Goal: Book appointment/travel/reservation

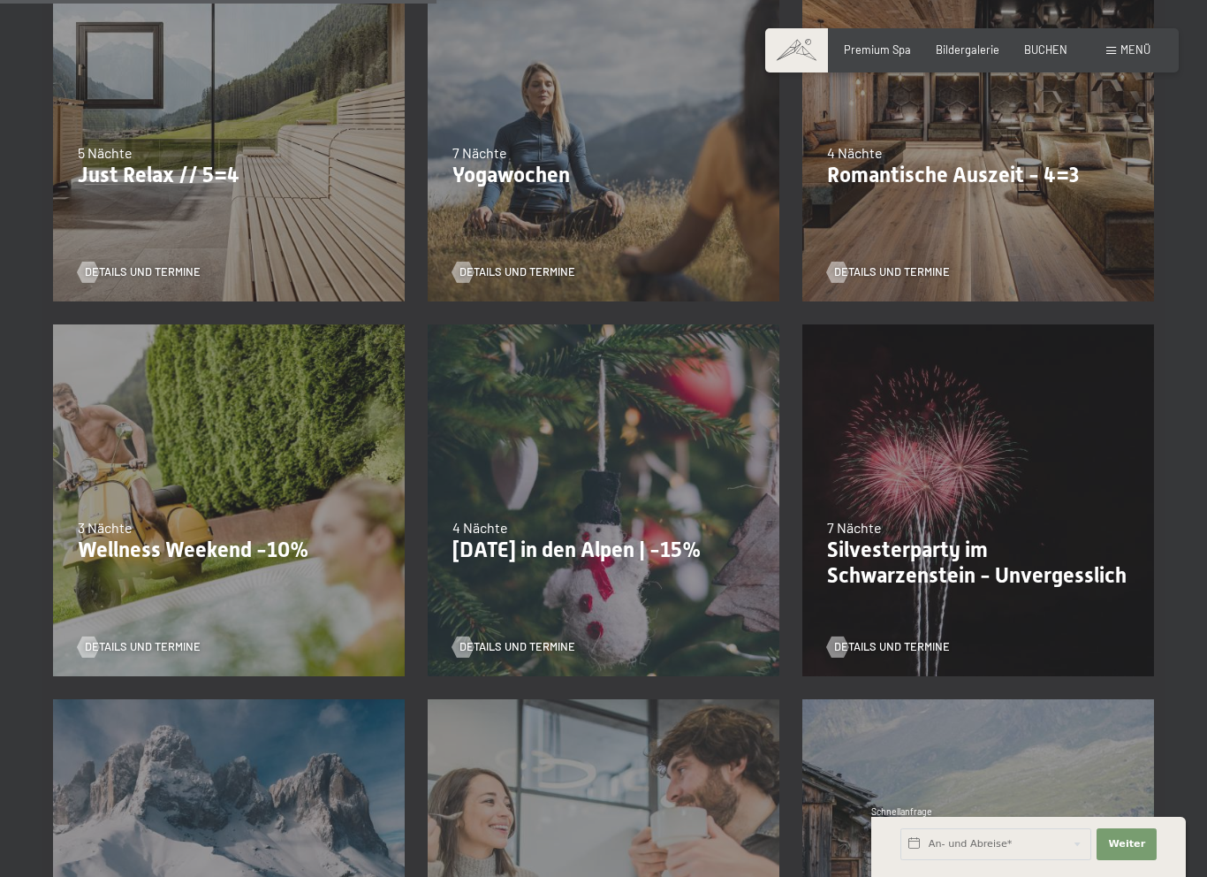
scroll to position [892, 0]
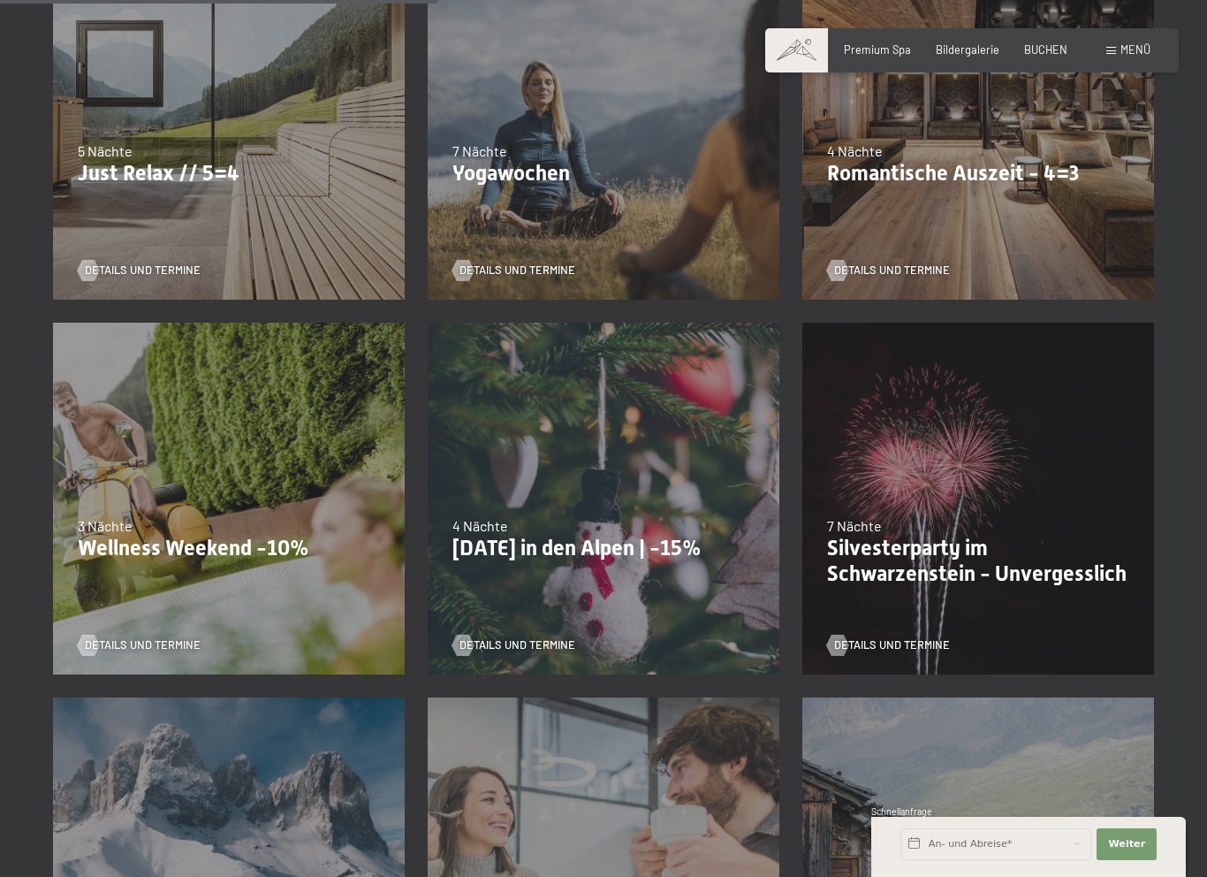
click at [1037, 211] on div "09.11.–05.12.2025 08.12.–19.12.2025 11.01.–23.01.2026 08.03.–27.03.2026 29.03.–…" at bounding box center [978, 123] width 375 height 375
click at [1008, 217] on div "09.11.–05.12.2025 08.12.–19.12.2025 11.01.–23.01.2026 08.03.–27.03.2026 29.03.–…" at bounding box center [978, 123] width 375 height 375
click at [1016, 221] on div "09.11.–05.12.2025 08.12.–19.12.2025 11.01.–23.01.2026 08.03.–27.03.2026 29.03.–…" at bounding box center [978, 123] width 375 height 375
click at [1034, 762] on div "27.06.–09.08.2026 29.08.–13.09.2026 14 Nächte Bleibe 14, zahle 13 Details und T…" at bounding box center [978, 873] width 375 height 375
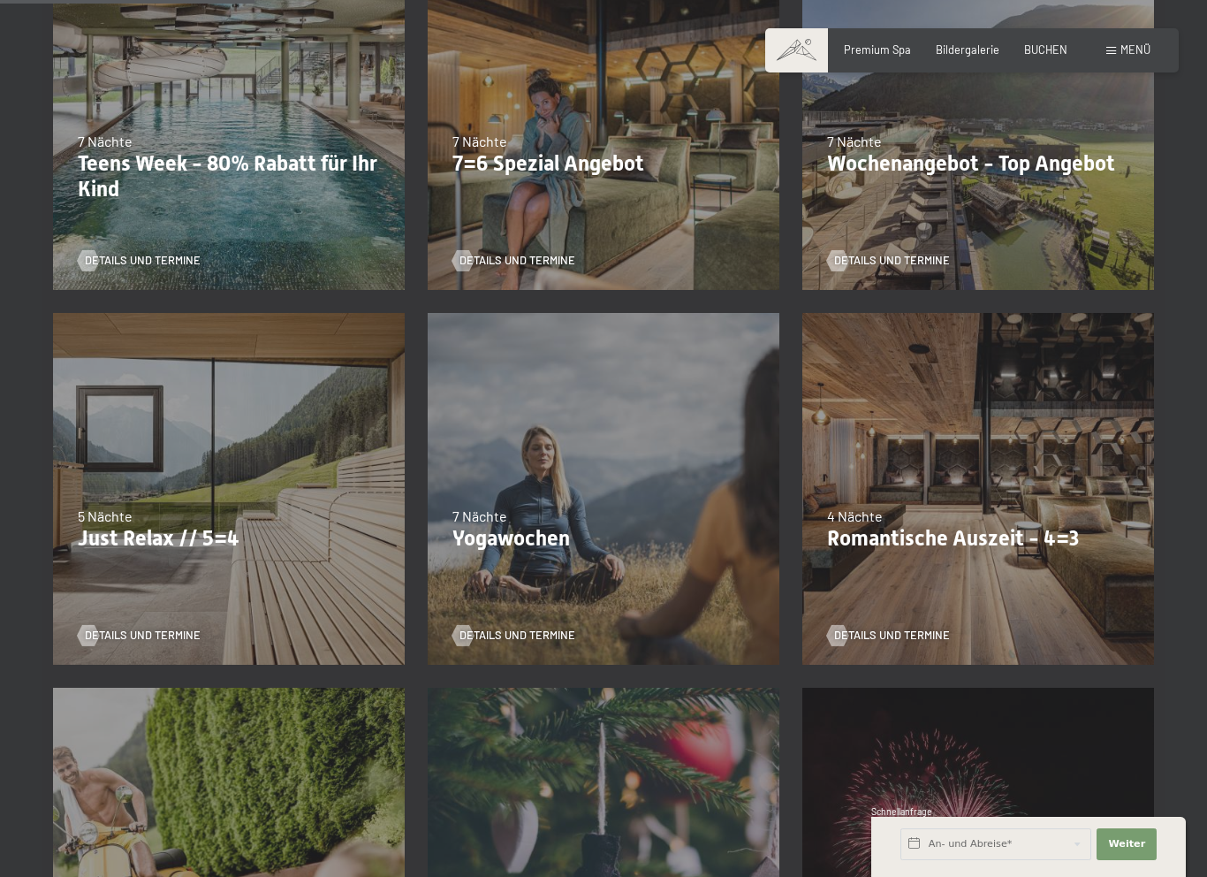
scroll to position [643, 0]
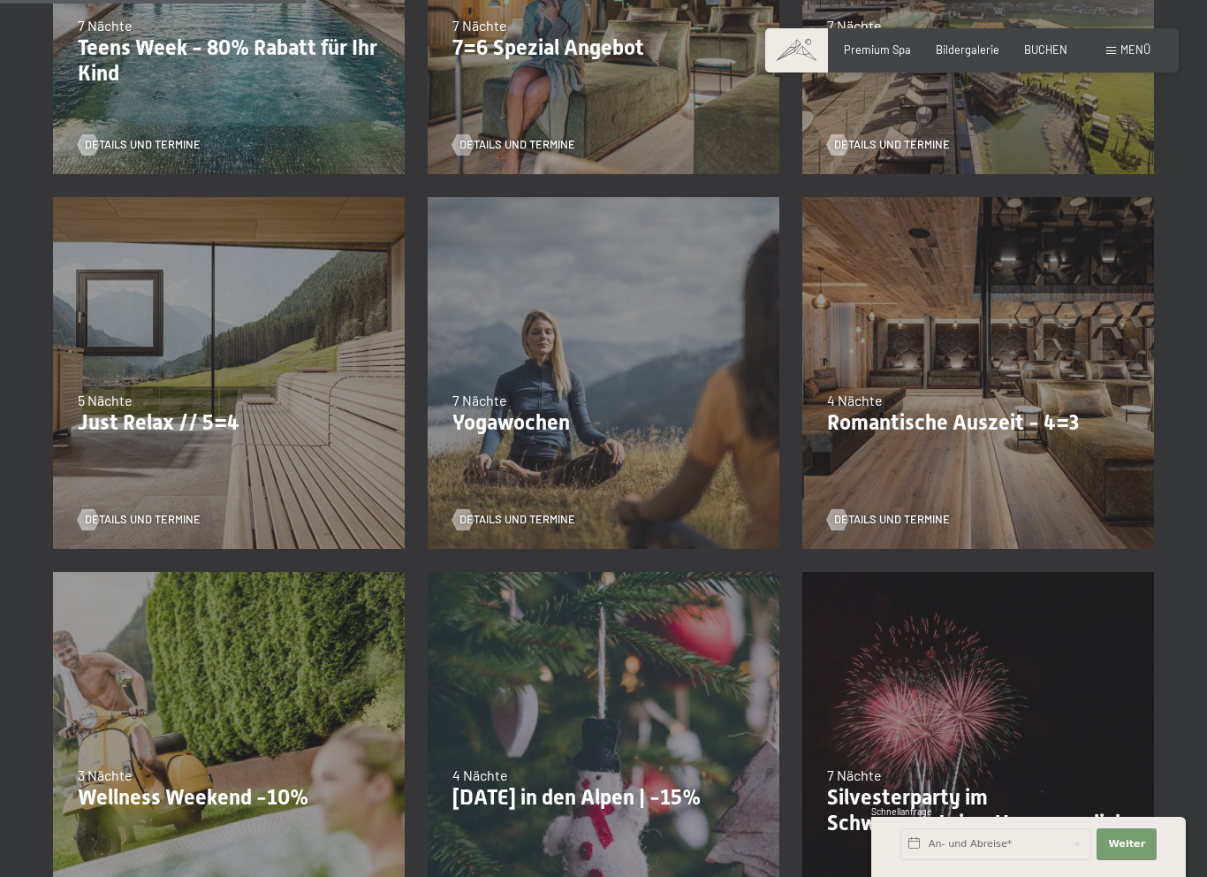
click at [1031, 419] on p "Romantische Auszeit - 4=3" at bounding box center [978, 423] width 302 height 26
click at [993, 457] on div "09.11.–05.12.2025 08.12.–19.12.2025 11.01.–23.01.2026 08.03.–27.03.2026 29.03.–…" at bounding box center [978, 373] width 375 height 375
click at [902, 515] on span "Details und Termine" at bounding box center [892, 520] width 116 height 16
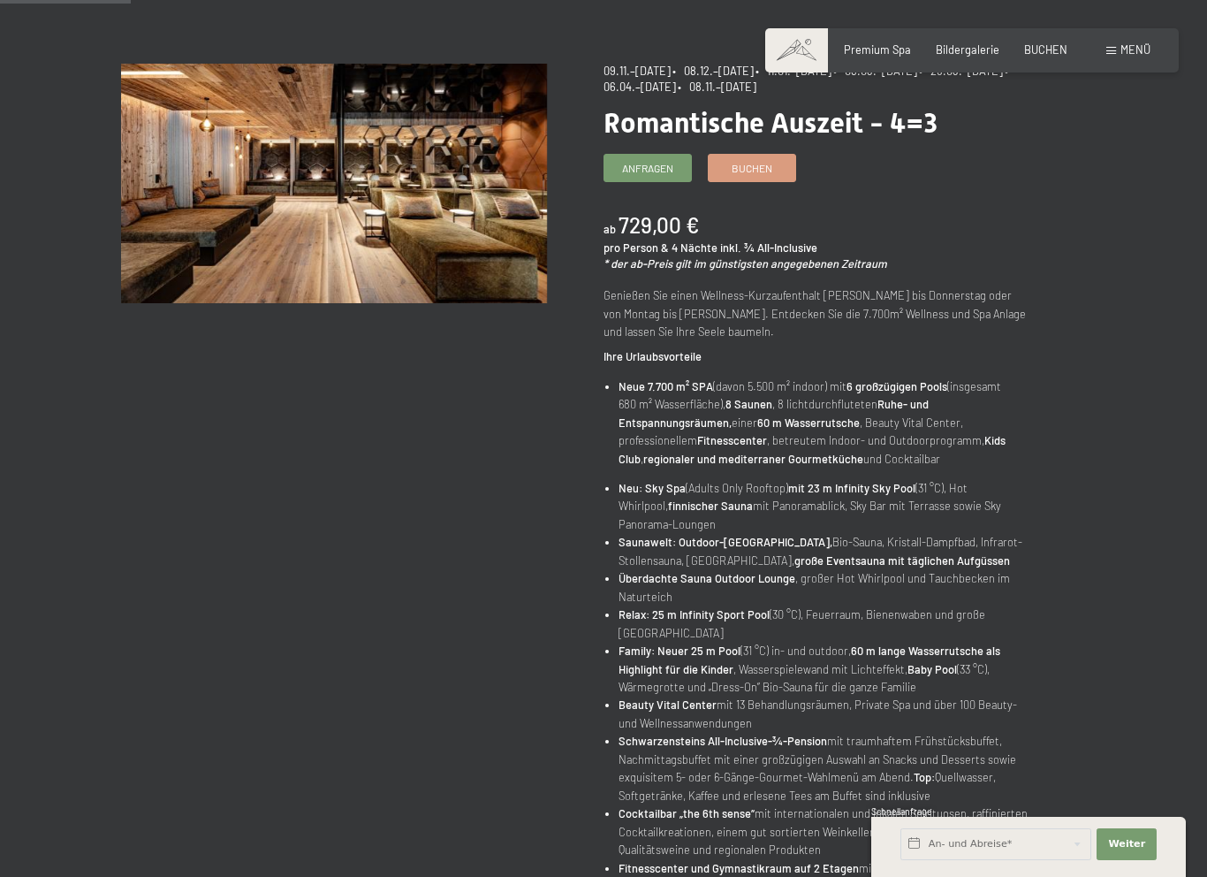
scroll to position [151, 0]
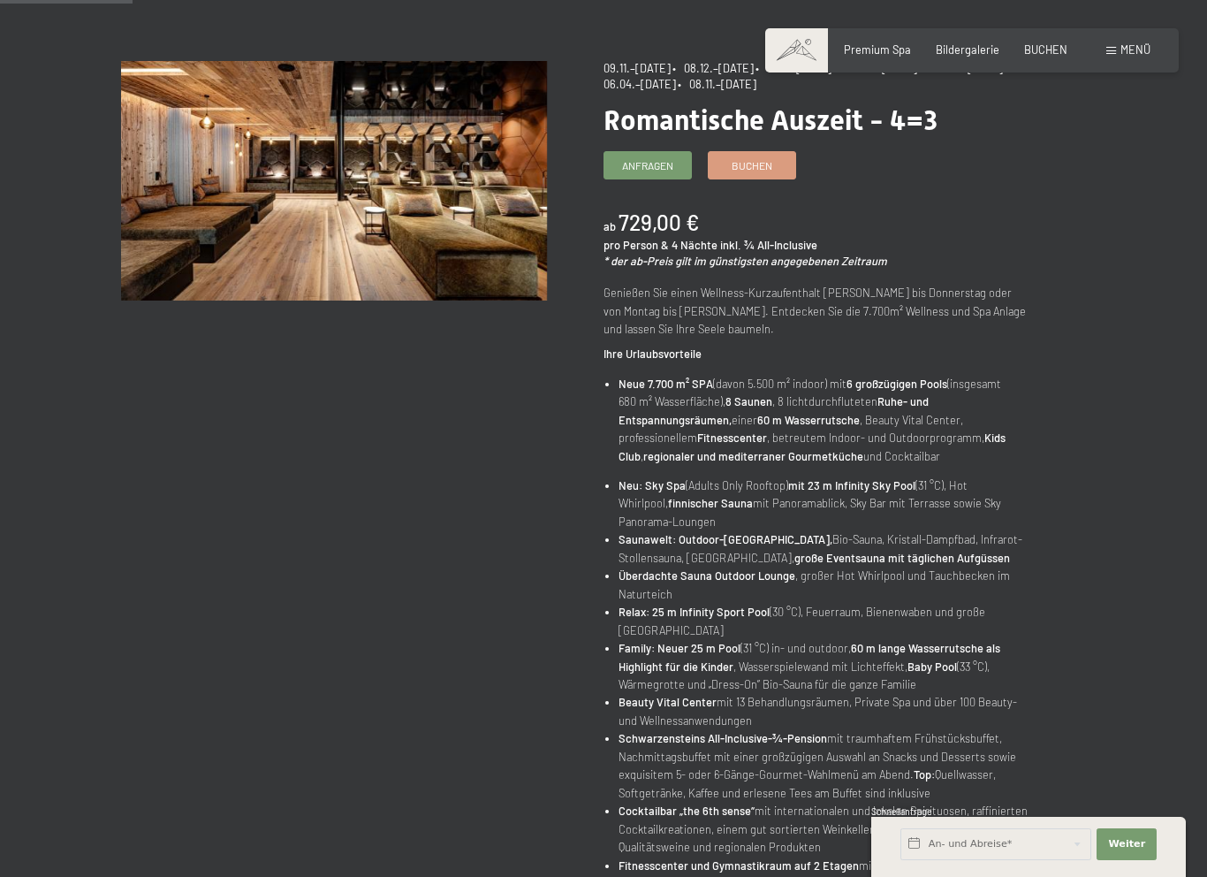
click at [653, 166] on span "Anfragen" at bounding box center [647, 165] width 51 height 15
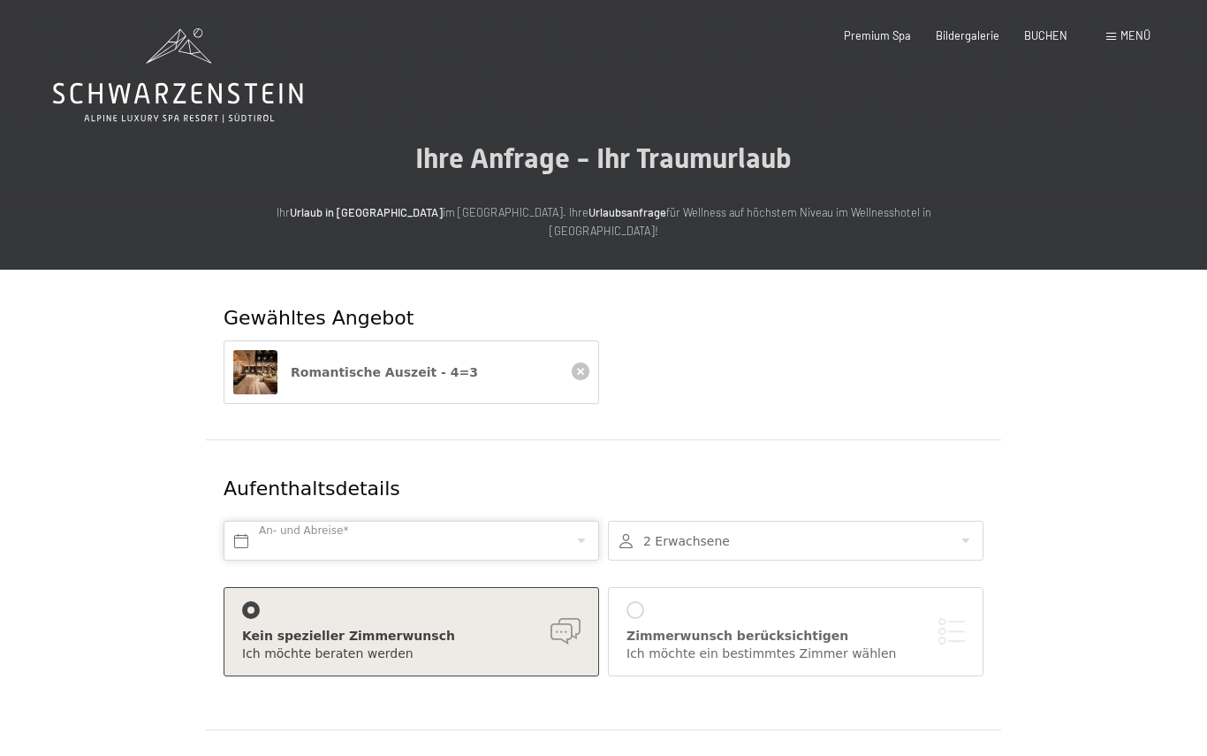
click at [518, 521] on input "text" at bounding box center [412, 541] width 376 height 40
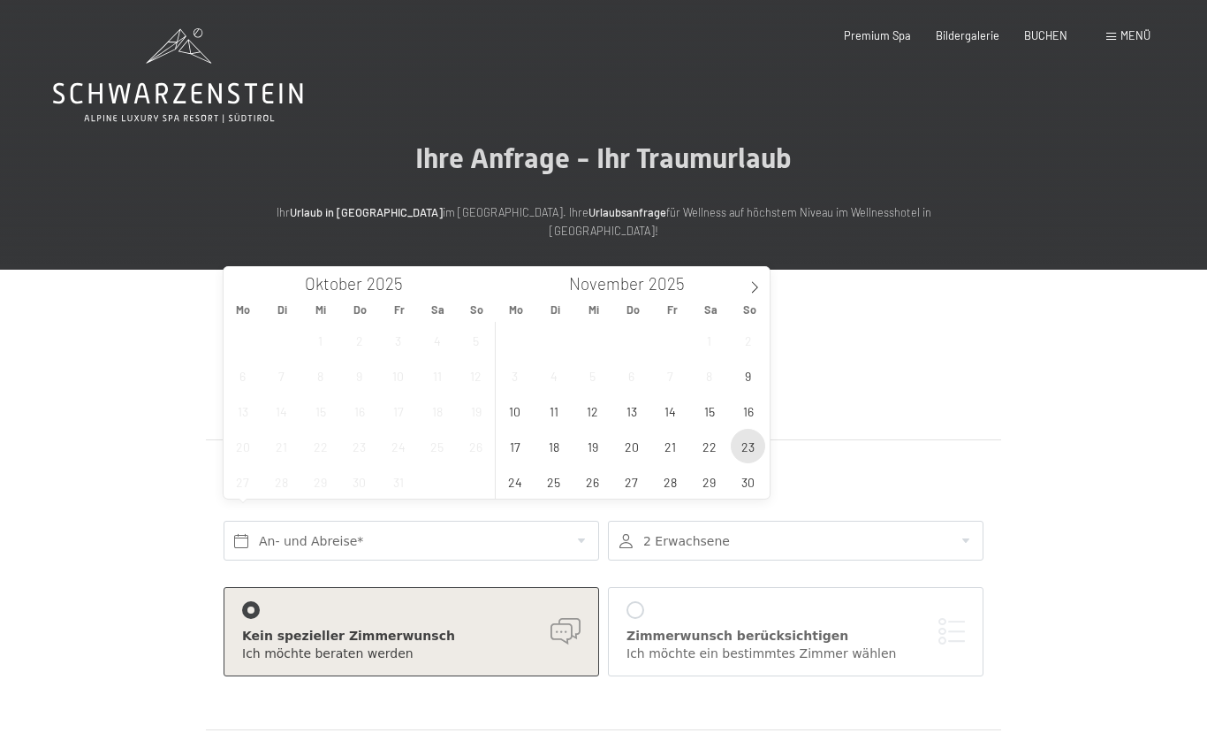
click at [741, 454] on span "23" at bounding box center [748, 446] width 34 height 34
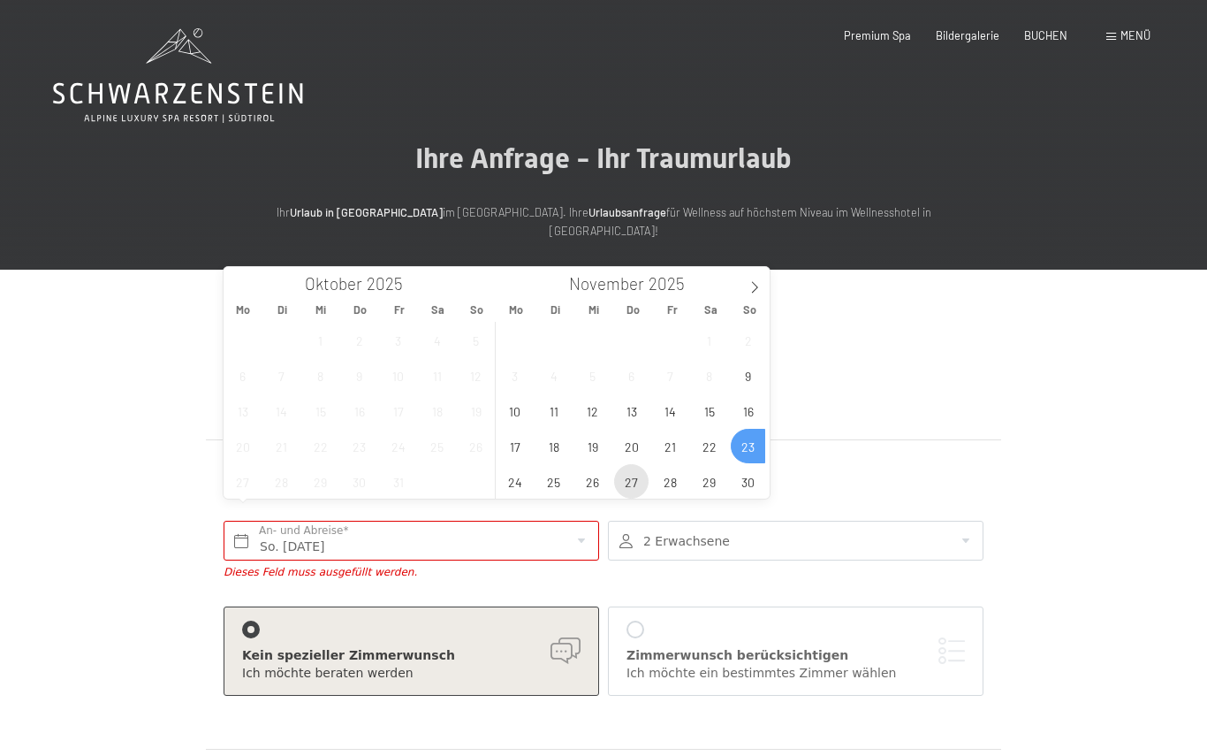
click at [635, 483] on span "27" at bounding box center [631, 481] width 34 height 34
type input "So. [DATE] - Do. [DATE]"
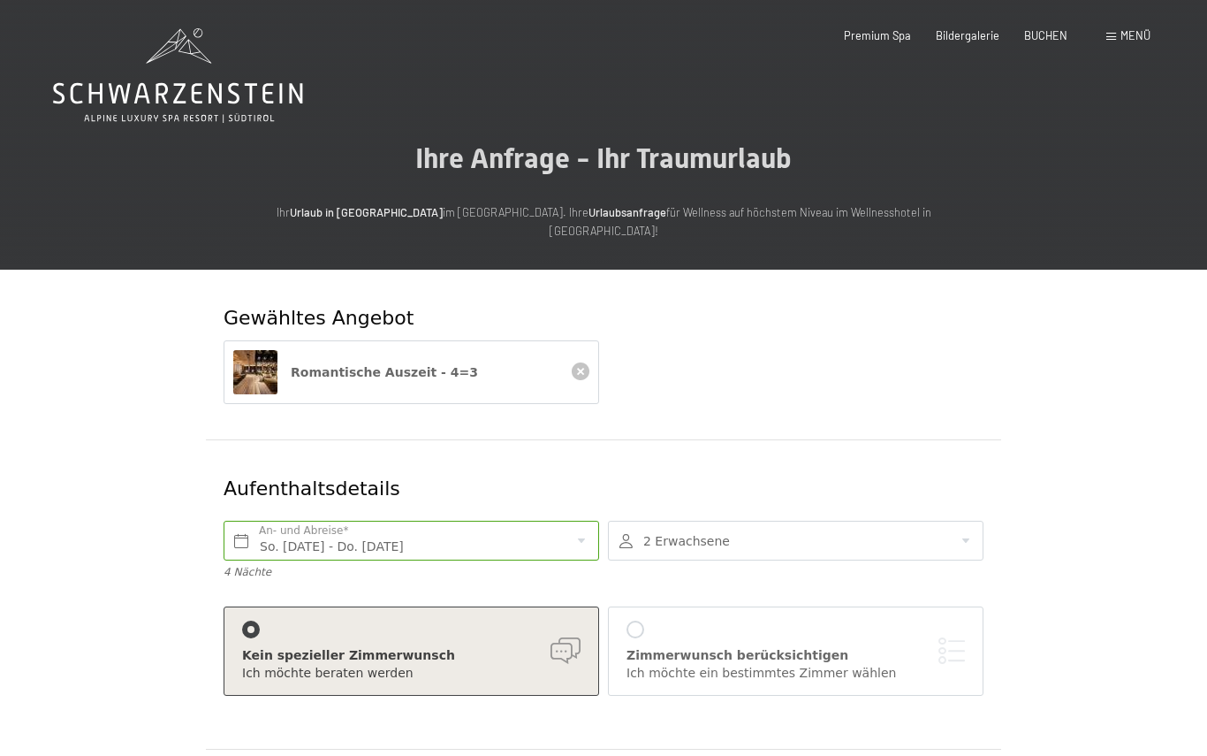
click at [819, 528] on div at bounding box center [796, 541] width 376 height 40
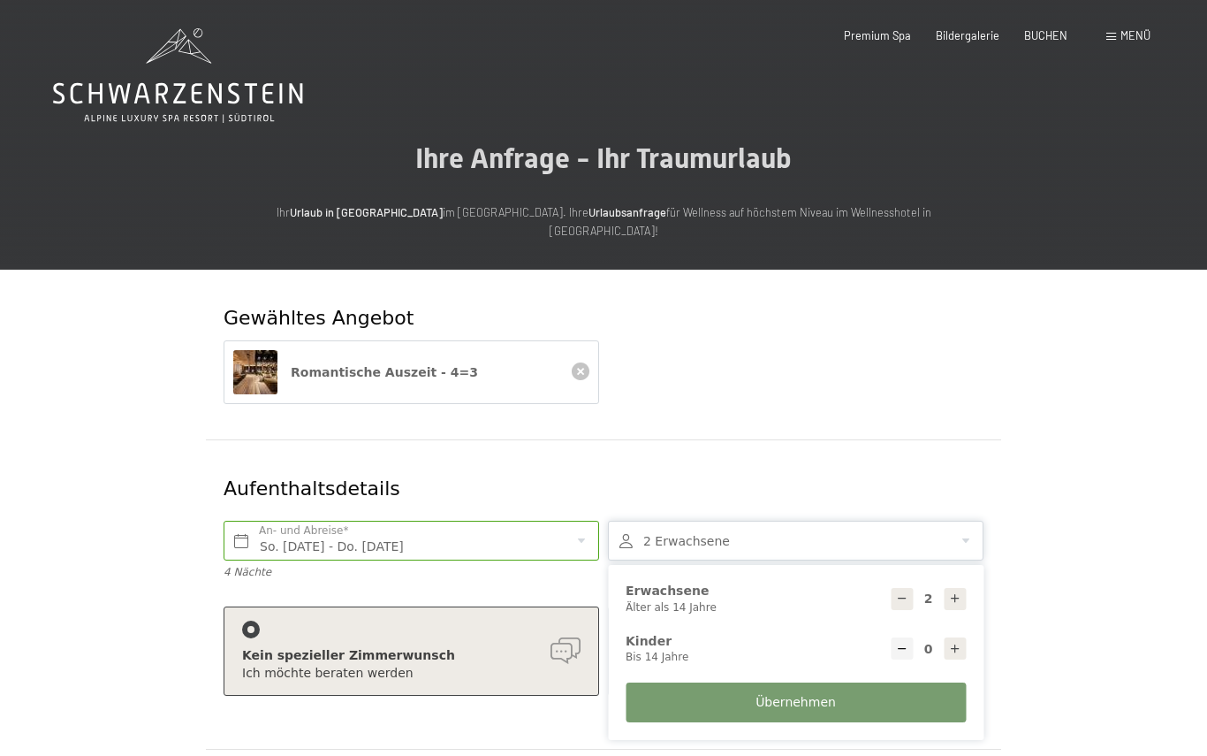
click at [898, 592] on icon at bounding box center [902, 598] width 12 height 12
type input "1"
click at [810, 698] on button "Übernehmen" at bounding box center [796, 702] width 340 height 40
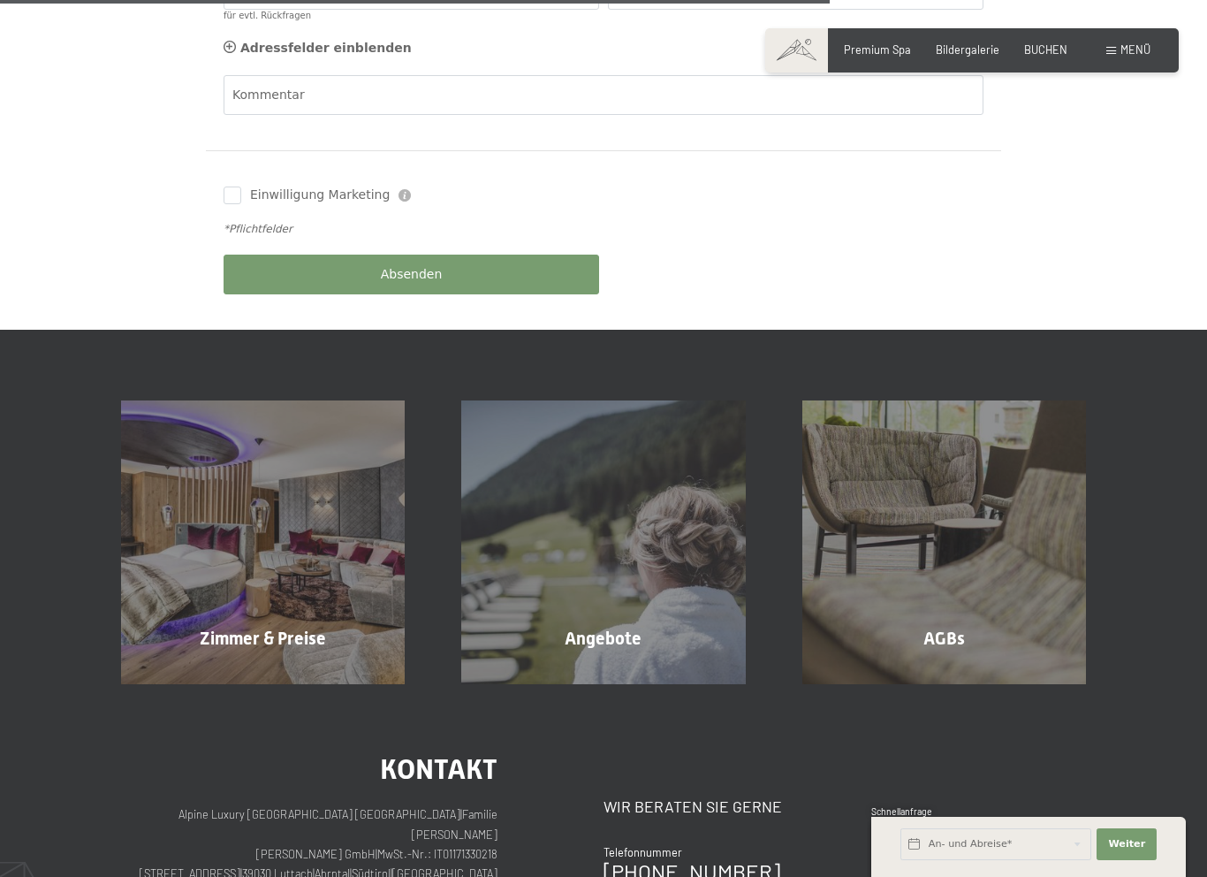
scroll to position [998, 0]
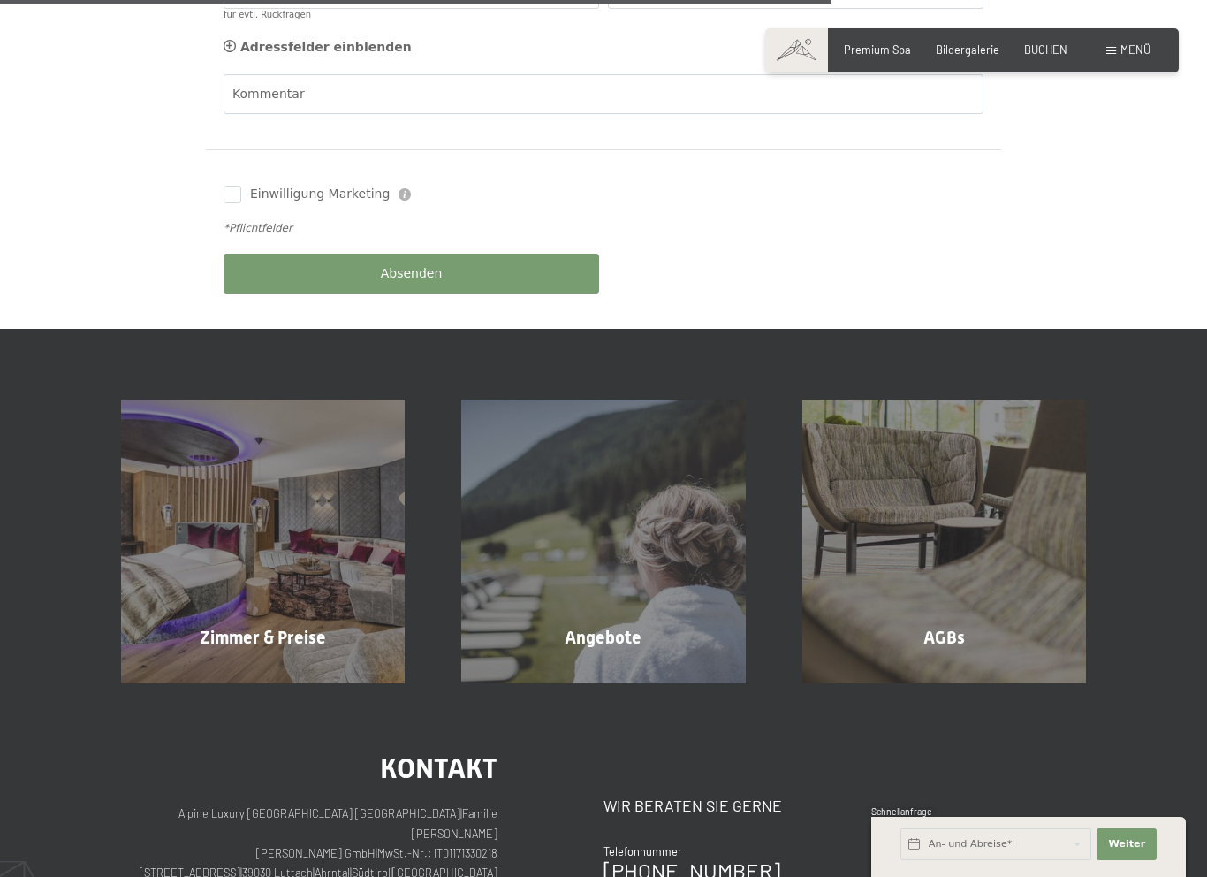
click at [688, 629] on div "Angebote Mehr erfahren" at bounding box center [603, 541] width 340 height 284
